Goal: Transaction & Acquisition: Book appointment/travel/reservation

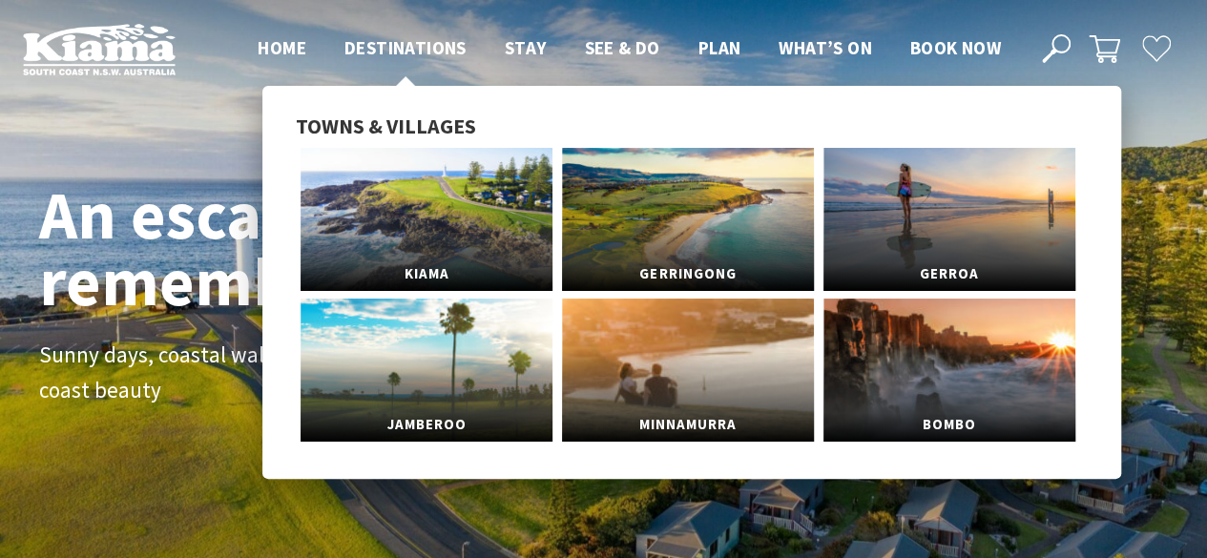
scroll to position [292, 1221]
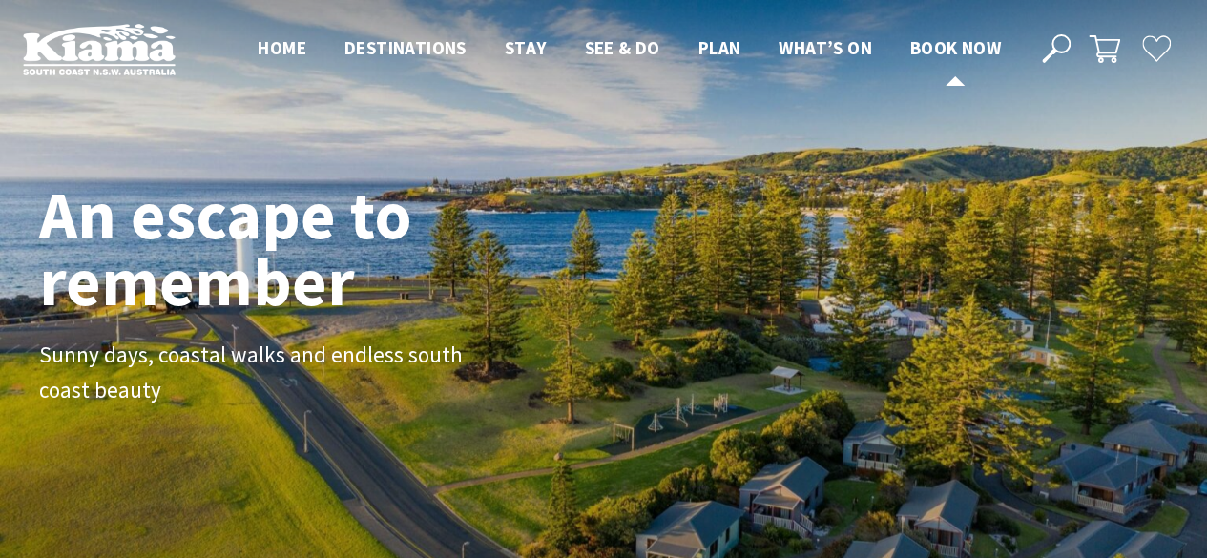
click at [935, 38] on span "Book now" at bounding box center [955, 47] width 91 height 23
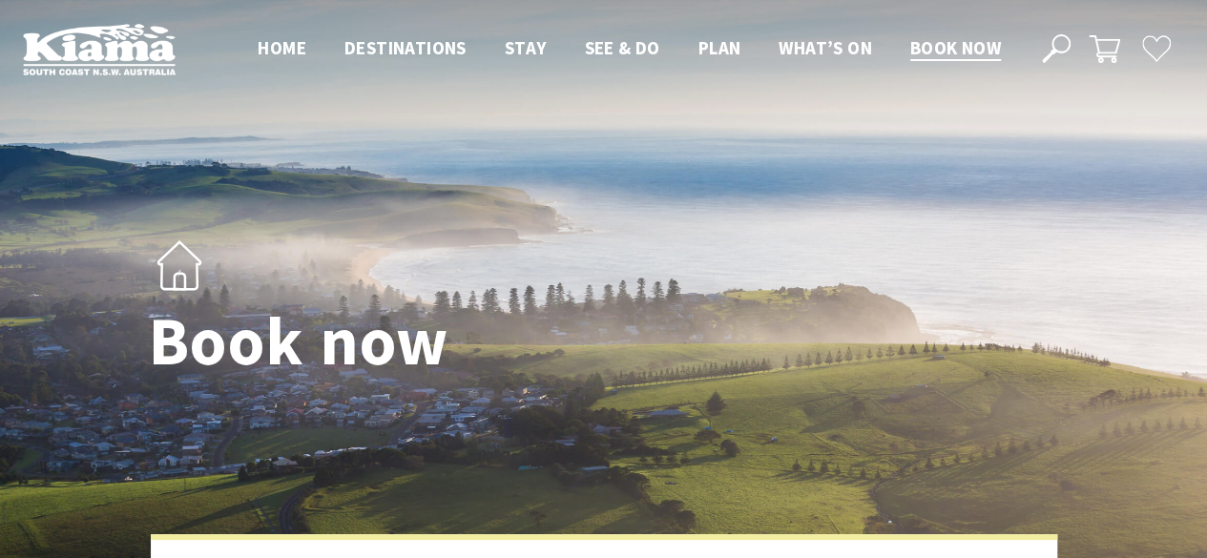
select select "3"
select select "2"
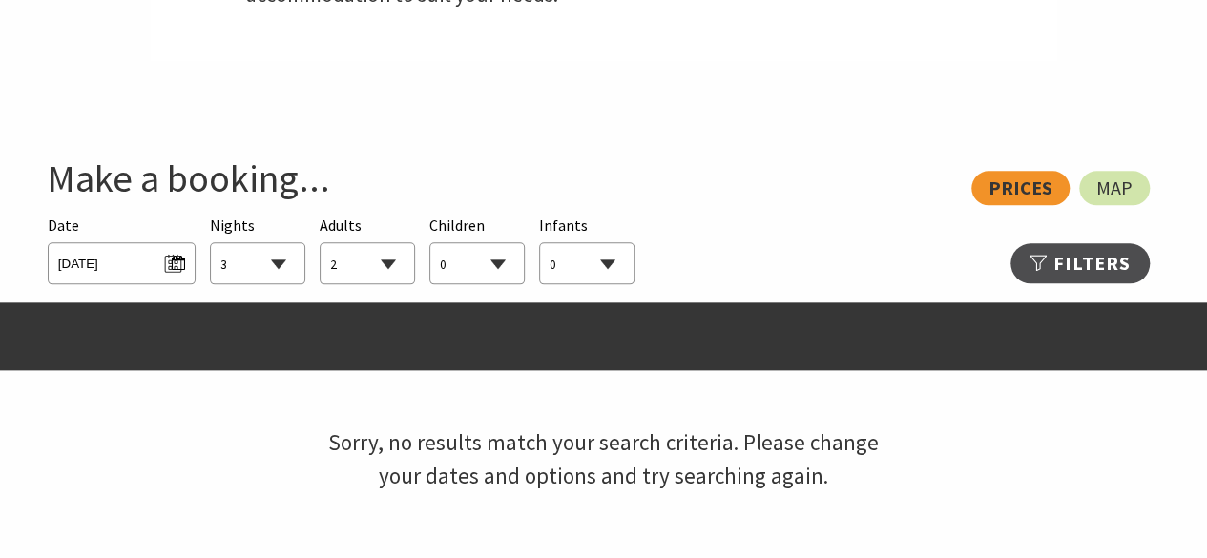
scroll to position [991, 0]
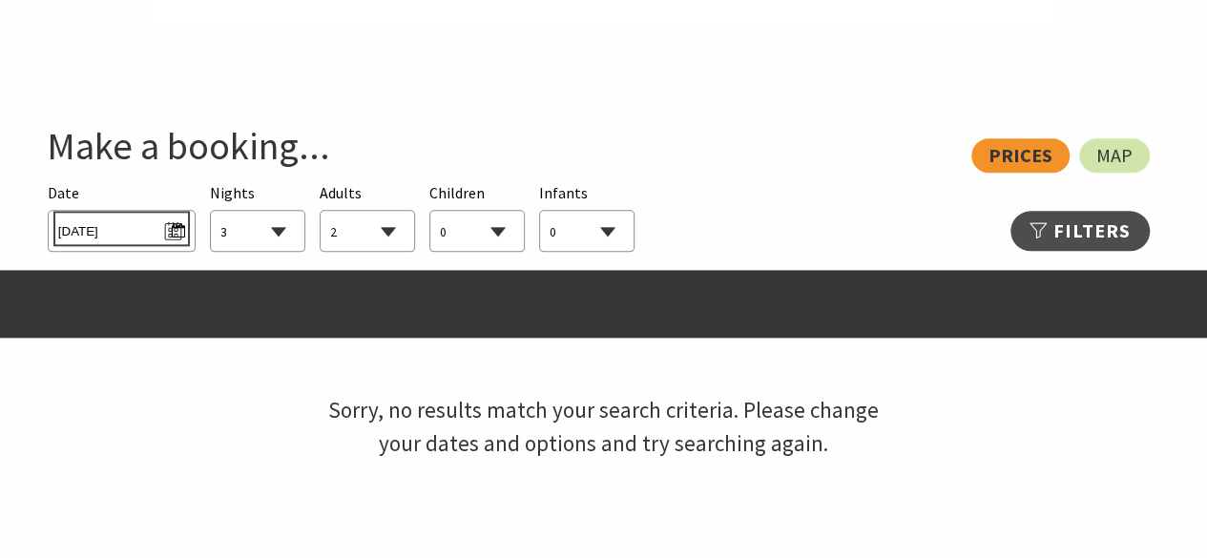
click at [101, 238] on span "[DATE]" at bounding box center [121, 229] width 127 height 26
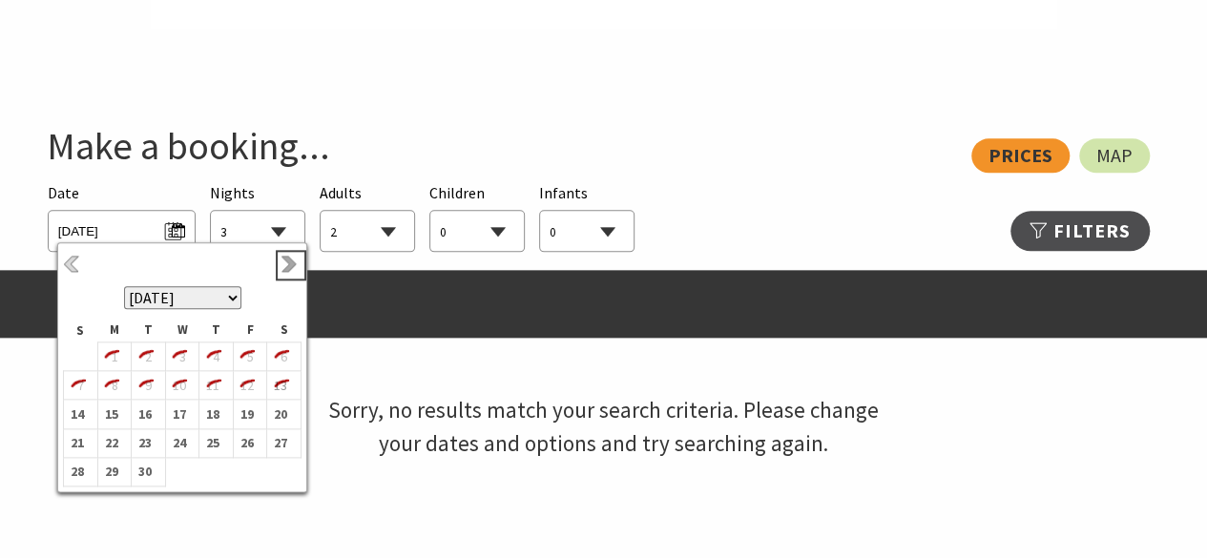
click at [286, 263] on link "Next" at bounding box center [291, 265] width 21 height 21
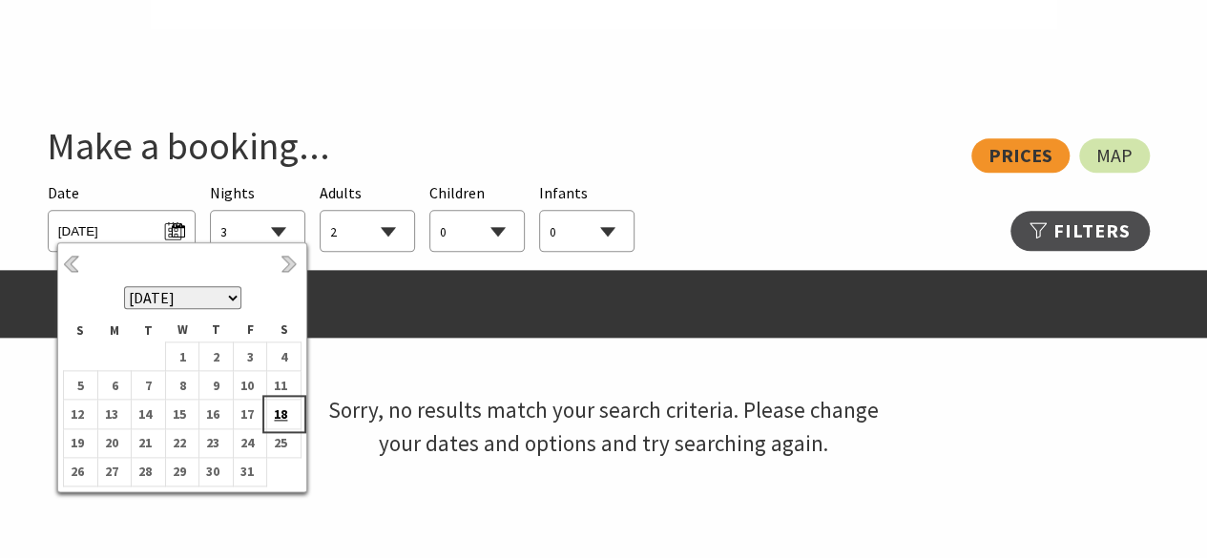
click at [292, 406] on b "18" at bounding box center [279, 414] width 25 height 25
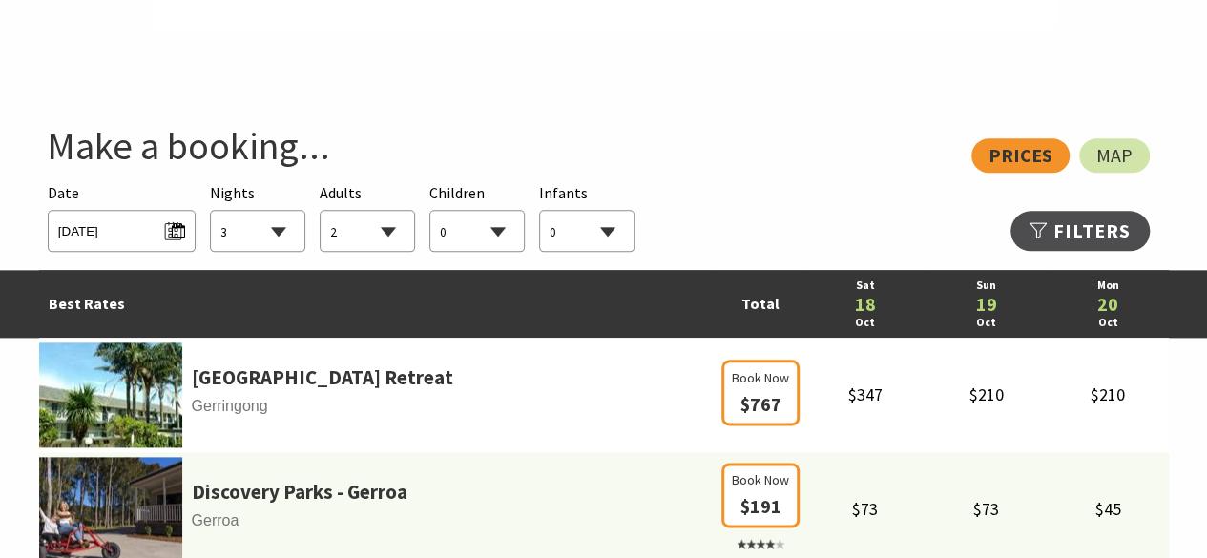
click at [231, 242] on select "1 2 3 4 5 6 7 8 9 10 11 12 13 14 15 16 17 18 19 20 21 22 23 24 25 26 27 28 29 30" at bounding box center [258, 232] width 94 height 42
select select "1"
click at [211, 211] on select "1 2 3 4 5 6 7 8 9 10 11 12 13 14 15 16 17 18 19 20 21 22 23 24 25 26 27 28 29 30" at bounding box center [258, 232] width 94 height 42
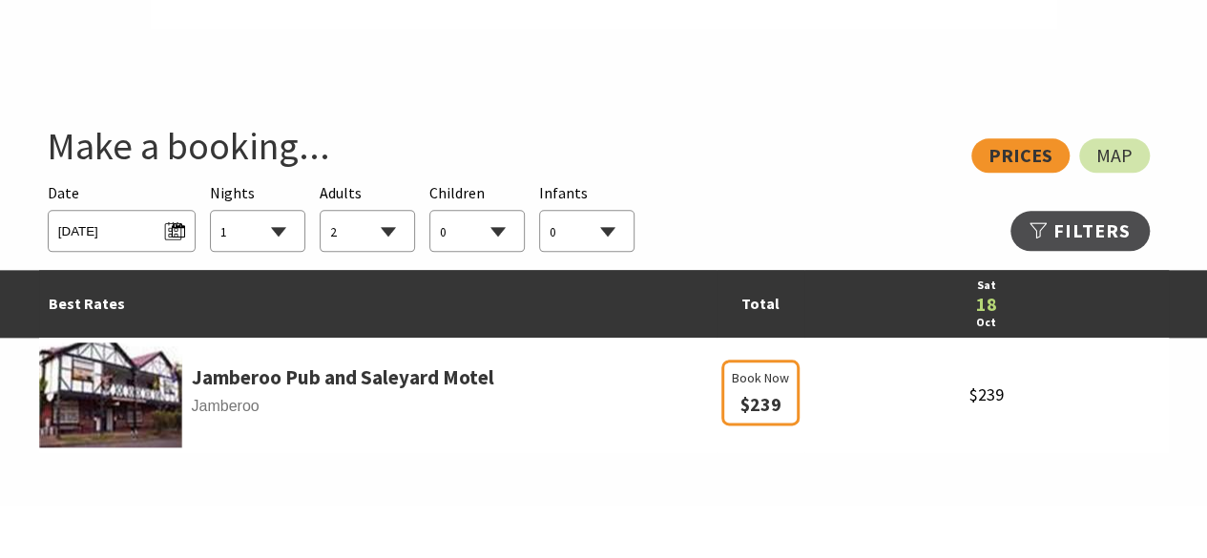
click at [354, 222] on select "0 1 2 3 4 5 6 7 8 9 10 11 12 13 14 15 16 17 18 19 20 21 22 23 24 25 26 27 28 29…" at bounding box center [368, 232] width 94 height 42
click at [321, 211] on select "0 1 2 3 4 5 6 7 8 9 10 11 12 13 14 15 16 17 18 19 20 21 22 23 24 25 26 27 28 29…" at bounding box center [368, 232] width 94 height 42
click at [352, 232] on select "0 1 2 3 4 5 6 7 8 9 10 11 12 13 14 15 16 17 18 19 20 21 22 23 24 25 26 27 28 29…" at bounding box center [368, 232] width 94 height 42
select select "3"
click at [321, 211] on select "0 1 2 3 4 5 6 7 8 9 10 11 12 13 14 15 16 17 18 19 20 21 22 23 24 25 26 27 28 29…" at bounding box center [368, 232] width 94 height 42
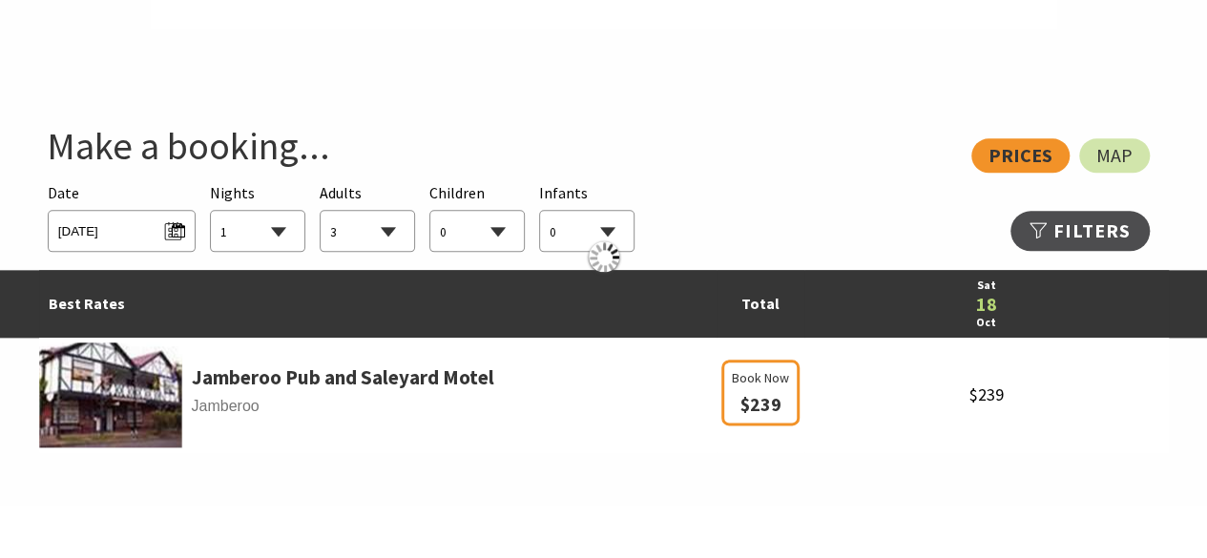
click at [464, 236] on select "0 1 2 3 4 5 6 7 8 9 10 11 12 13 14 15 16 17 18 19 20 21 22 23 24 25 26 27 28 29…" at bounding box center [477, 232] width 94 height 42
select select "3"
click at [430, 211] on select "0 1 2 3 4 5 6 7 8 9 10 11 12 13 14 15 16 17 18 19 20 21 22 23 24 25 26 27 28 29…" at bounding box center [477, 232] width 94 height 42
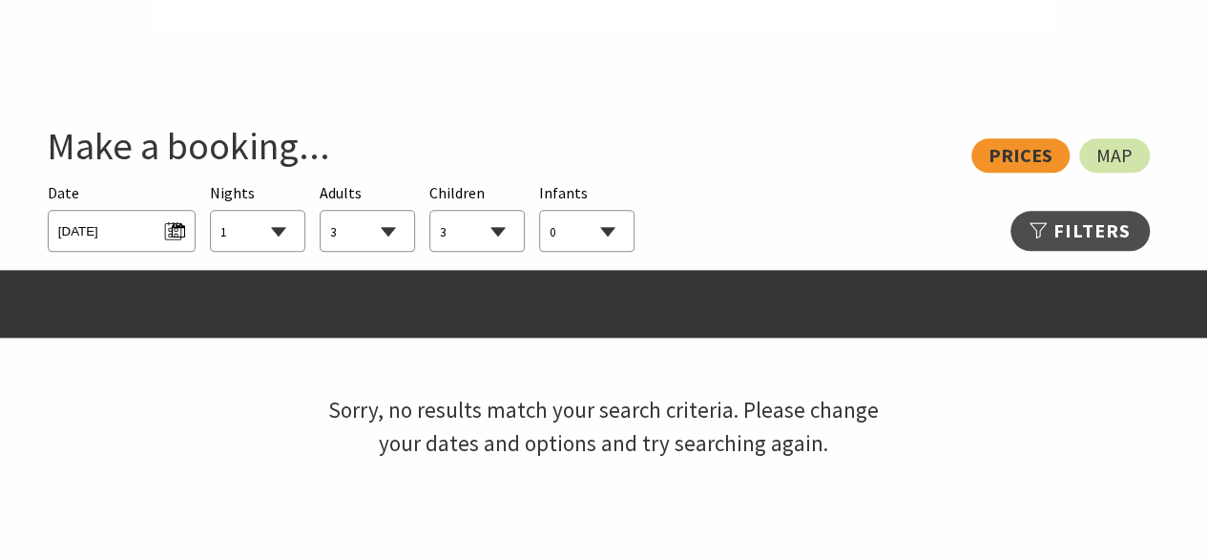
click at [804, 214] on div "Searching for Accommodation Date [DATE] Nights 1 2 3 4 5 6 7 8 9 10 11 12 13 14…" at bounding box center [604, 217] width 1130 height 89
click at [1067, 209] on div "Searching for Accommodation Date [DATE] Nights 1 2 3 4 5 6 7 8 9 10 11 12 13 14…" at bounding box center [604, 217] width 1130 height 89
click at [1067, 219] on link "Refine Results >>" at bounding box center [1080, 231] width 139 height 40
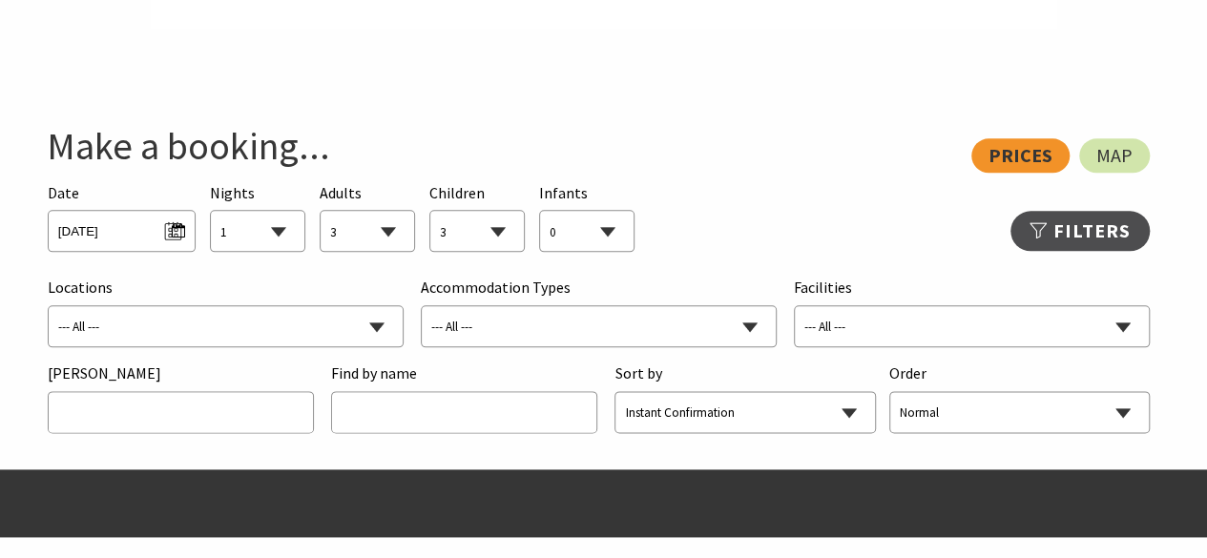
click at [230, 327] on select "--- All --- Bombo Gerringong Gerroa [GEOGRAPHIC_DATA] [GEOGRAPHIC_DATA] [GEOGRA…" at bounding box center [226, 327] width 355 height 42
click at [469, 316] on select "--- All --- B&B/Guesthouse Budget/Backpackers Caravan Parks & Camping Chalets/V…" at bounding box center [599, 327] width 355 height 42
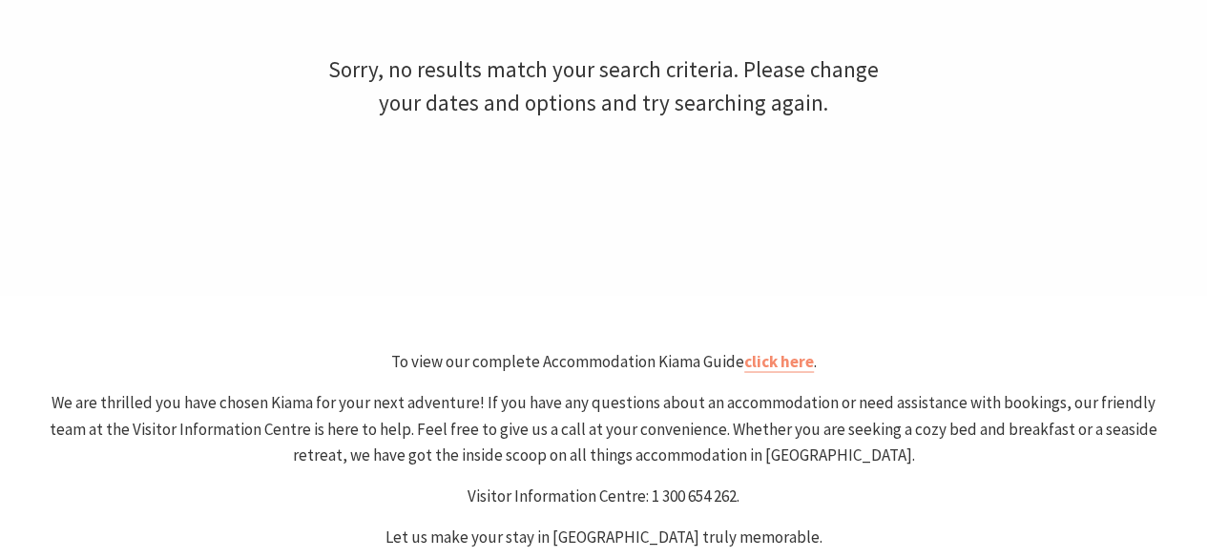
scroll to position [1535, 0]
